Goal: Find specific page/section: Find specific page/section

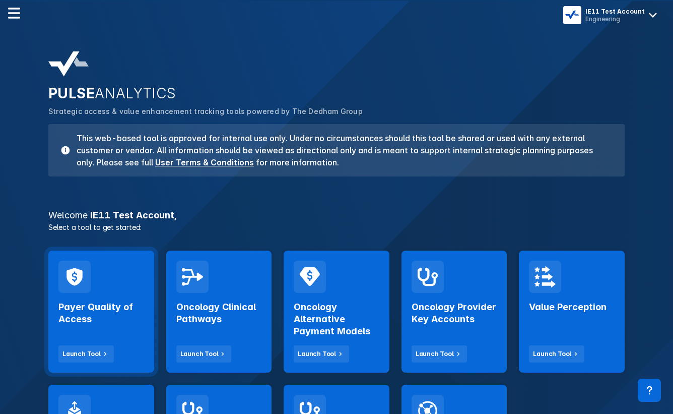
click at [132, 295] on div "Payer Quality of Access Launch Tool" at bounding box center [101, 328] width 86 height 70
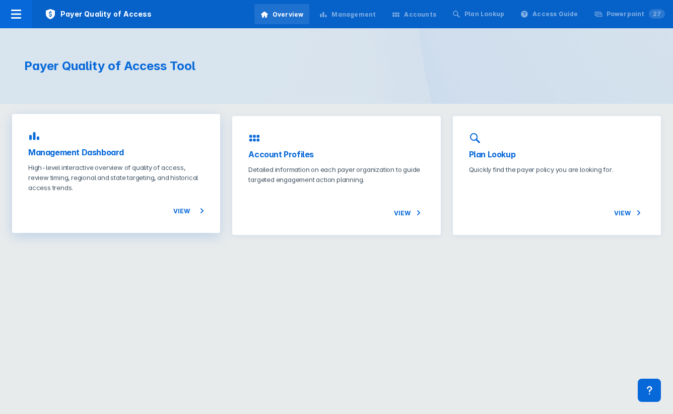
click at [160, 191] on p "High-level interactive overview of quality of access, review timing, regional a…" at bounding box center [116, 177] width 176 height 30
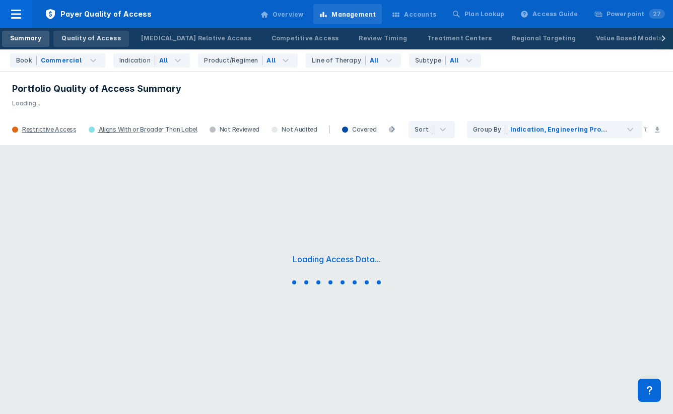
click at [95, 38] on div "Quality of Access" at bounding box center [90, 38] width 59 height 9
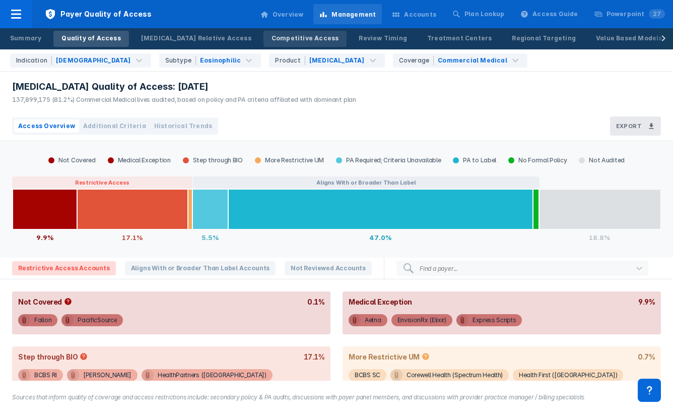
click at [272, 35] on div "Competitive Access" at bounding box center [306, 38] width 68 height 9
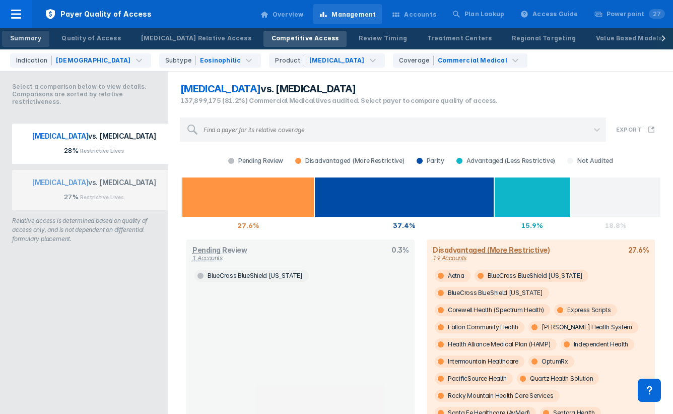
click at [30, 39] on div "Summary" at bounding box center [25, 38] width 31 height 9
